Goal: Task Accomplishment & Management: Manage account settings

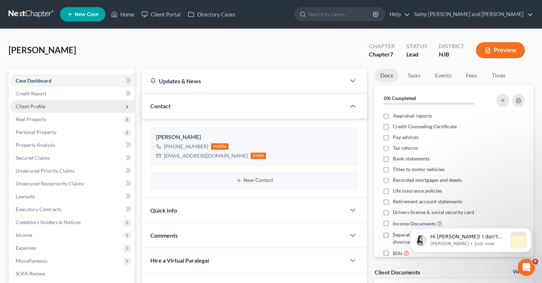
click at [106, 107] on span "Client Profile" at bounding box center [72, 106] width 125 height 13
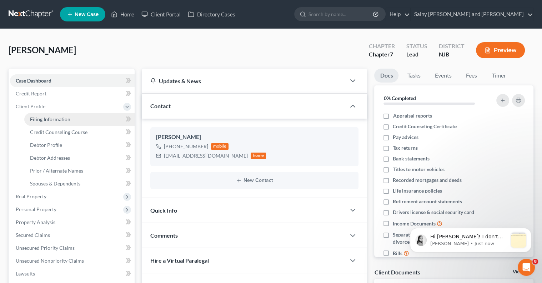
click at [100, 117] on link "Filing Information" at bounding box center [79, 119] width 110 height 13
select select "1"
select select "0"
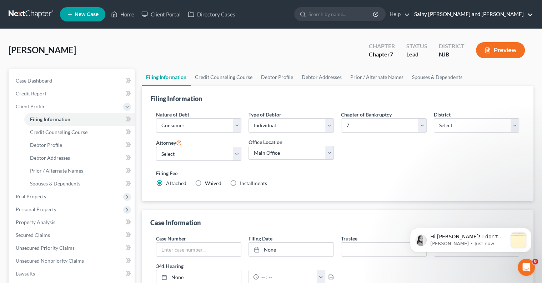
click at [481, 15] on link "Salny [PERSON_NAME] and [PERSON_NAME]" at bounding box center [472, 14] width 122 height 13
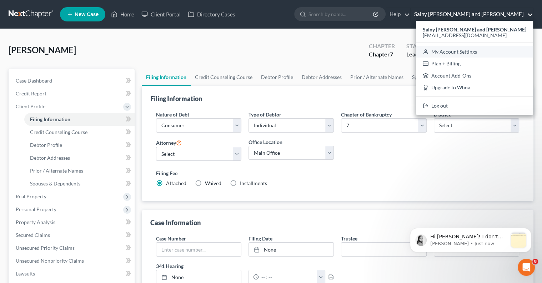
click at [478, 54] on link "My Account Settings" at bounding box center [474, 52] width 117 height 12
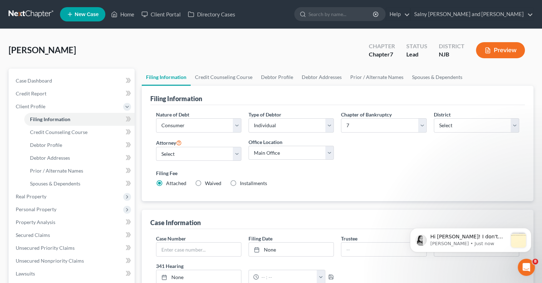
select select "54"
select select "24"
select select "35"
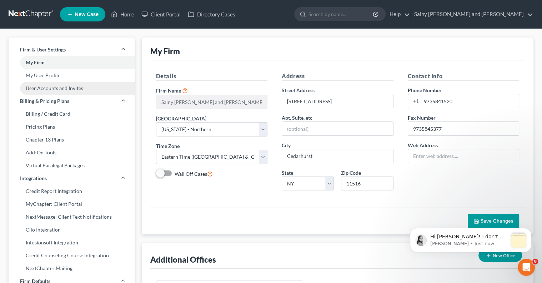
click at [42, 94] on link "User Accounts and Invites" at bounding box center [72, 88] width 126 height 13
select select "0"
select select "1"
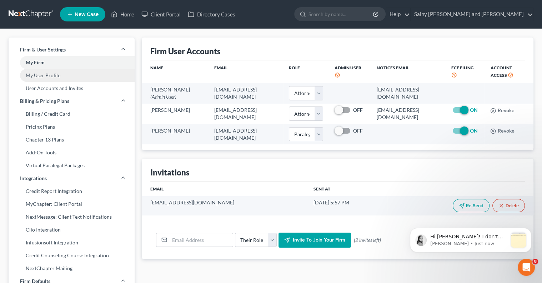
click at [64, 76] on link "My User Profile" at bounding box center [72, 75] width 126 height 13
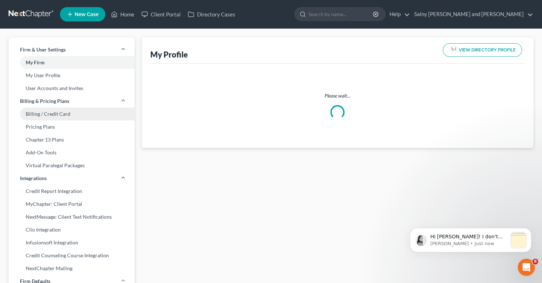
select select "33"
select select "51"
select select "attorney"
select select "1"
